Goal: Transaction & Acquisition: Purchase product/service

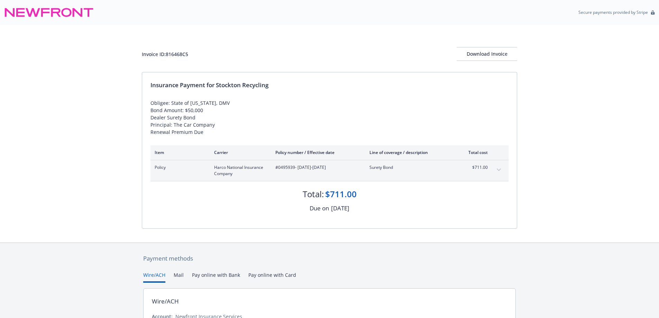
scroll to position [67, 0]
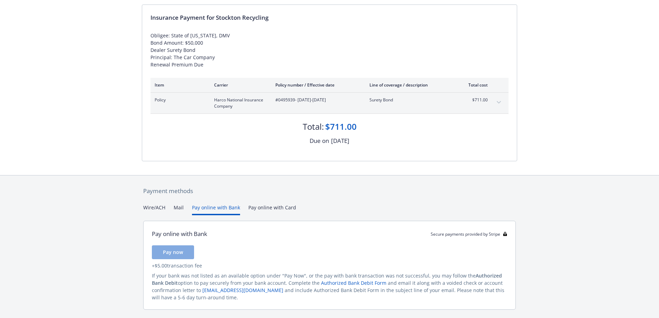
click at [224, 206] on button "Pay online with Bank" at bounding box center [216, 209] width 48 height 11
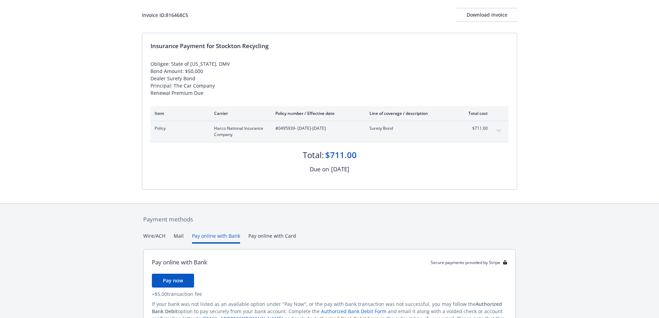
scroll to position [86, 0]
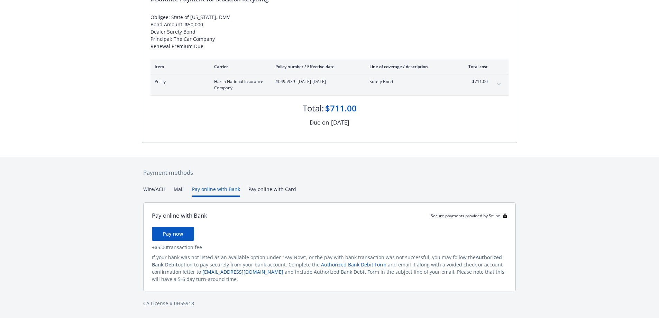
click at [150, 188] on div "Payment methods Wire/ACH Mail Pay online with Bank Pay online with Card Pay onl…" at bounding box center [329, 237] width 375 height 161
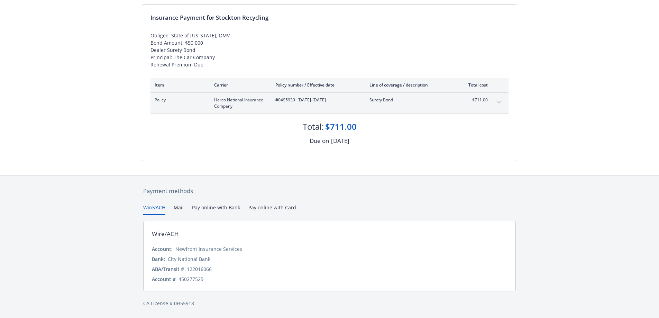
click at [179, 207] on button "Mail" at bounding box center [179, 209] width 10 height 11
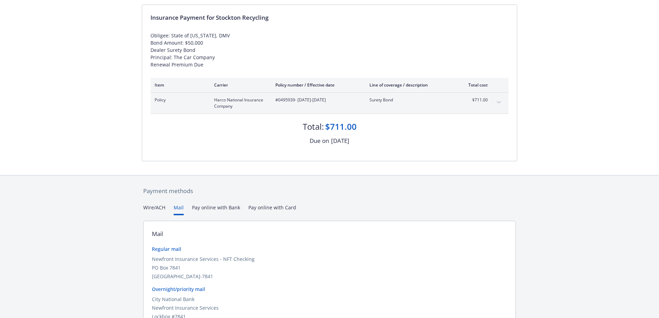
click at [224, 208] on button "Pay online with Bank" at bounding box center [216, 209] width 48 height 11
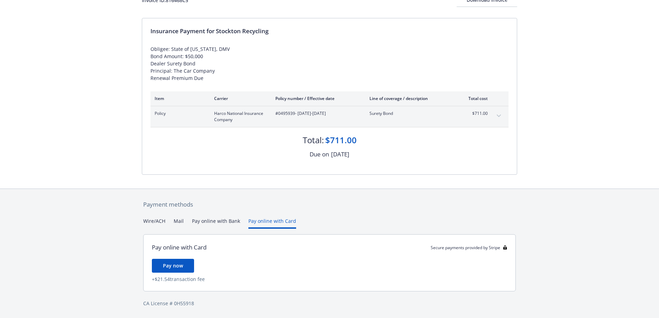
click at [255, 207] on div "Payment methods Wire/ACH Mail Pay online with Bank Pay online with Card Pay onl…" at bounding box center [329, 253] width 375 height 129
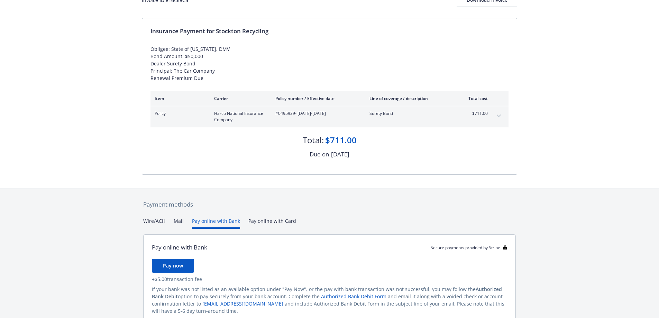
click at [217, 221] on button "Pay online with Bank" at bounding box center [216, 222] width 48 height 11
click at [179, 265] on span "Pay now" at bounding box center [173, 265] width 20 height 7
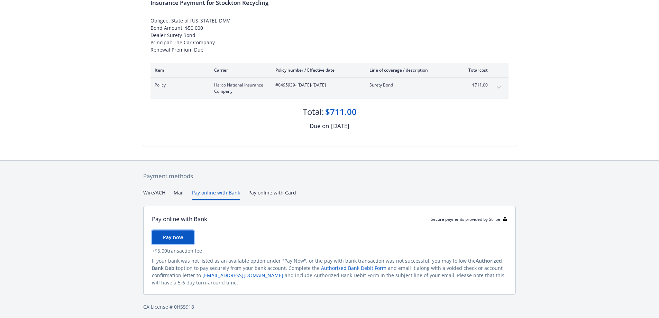
scroll to position [86, 0]
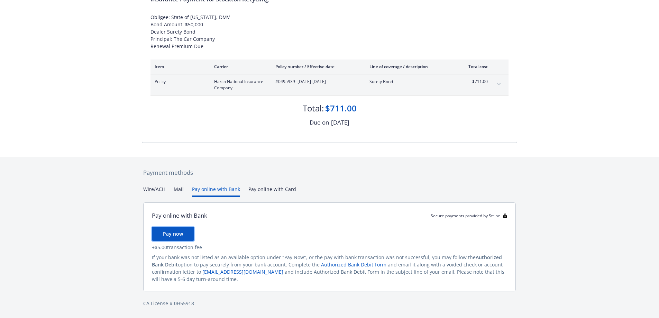
click at [170, 235] on span "Pay now" at bounding box center [173, 233] width 20 height 7
click at [173, 235] on span "Pay now" at bounding box center [173, 233] width 20 height 7
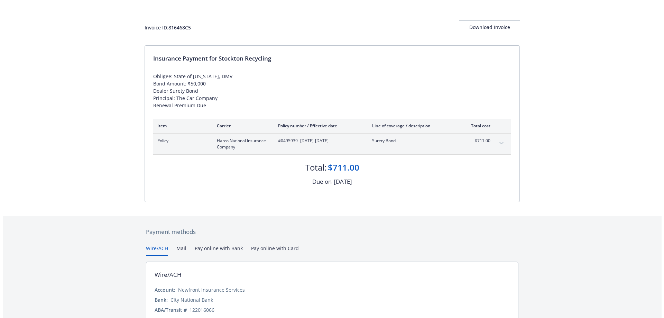
scroll to position [0, 0]
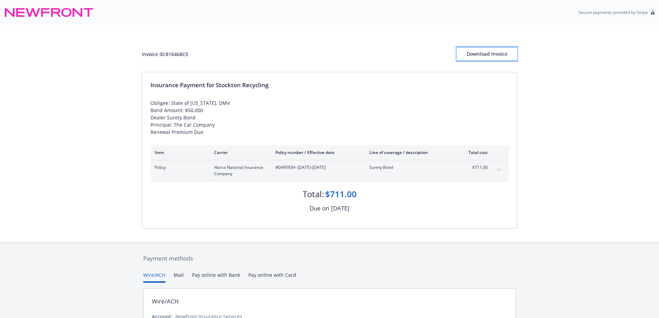
click at [495, 50] on div "Download Invoice" at bounding box center [486, 53] width 61 height 13
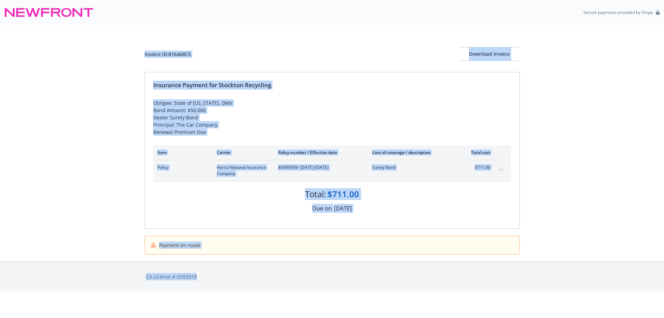
drag, startPoint x: 95, startPoint y: 46, endPoint x: 494, endPoint y: 265, distance: 454.5
click at [494, 265] on div "Secure payments provided by Stripe Invoice ID: 816468C5 Download Invoice Insura…" at bounding box center [332, 145] width 664 height 291
